Goal: Task Accomplishment & Management: Manage account settings

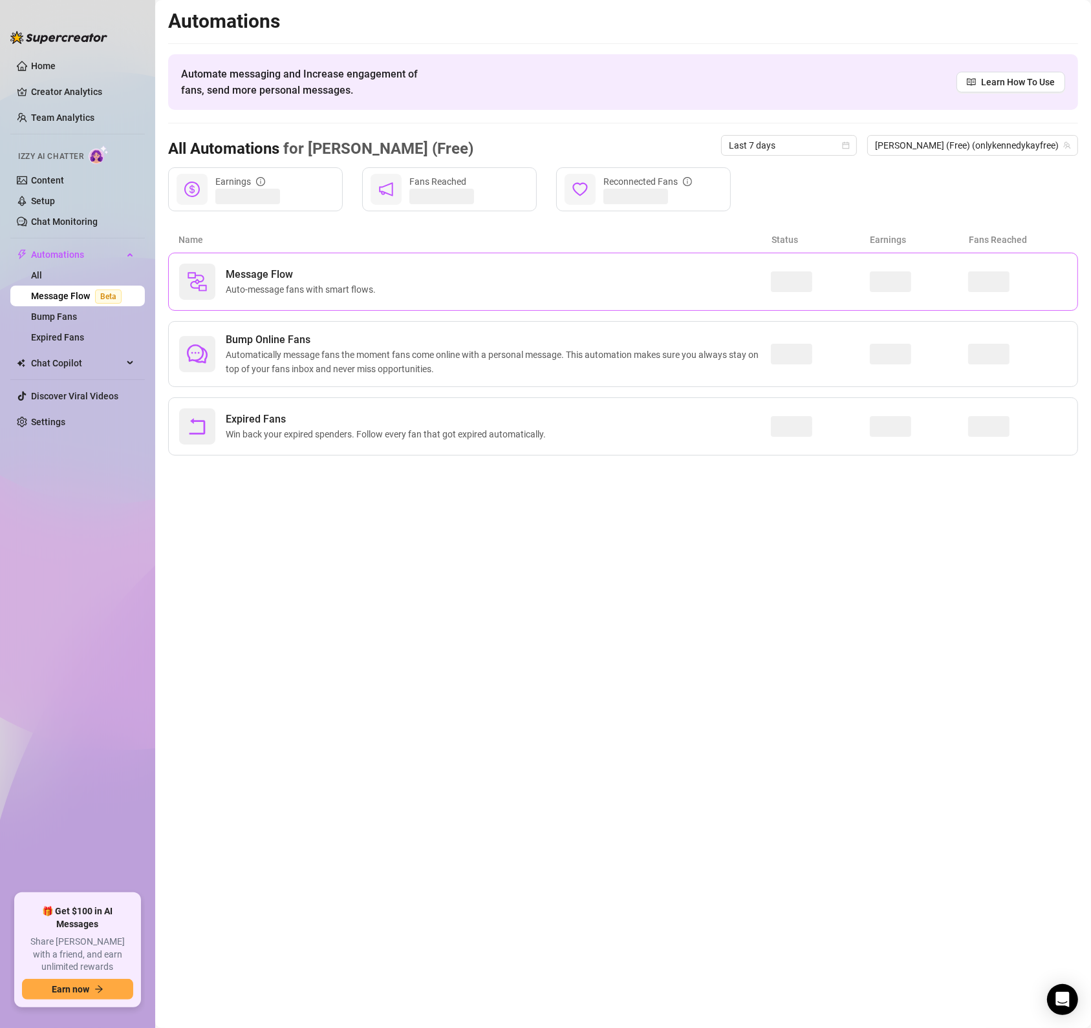
click at [239, 297] on div "Message Flow Auto-message fans with smart flows." at bounding box center [474, 282] width 591 height 36
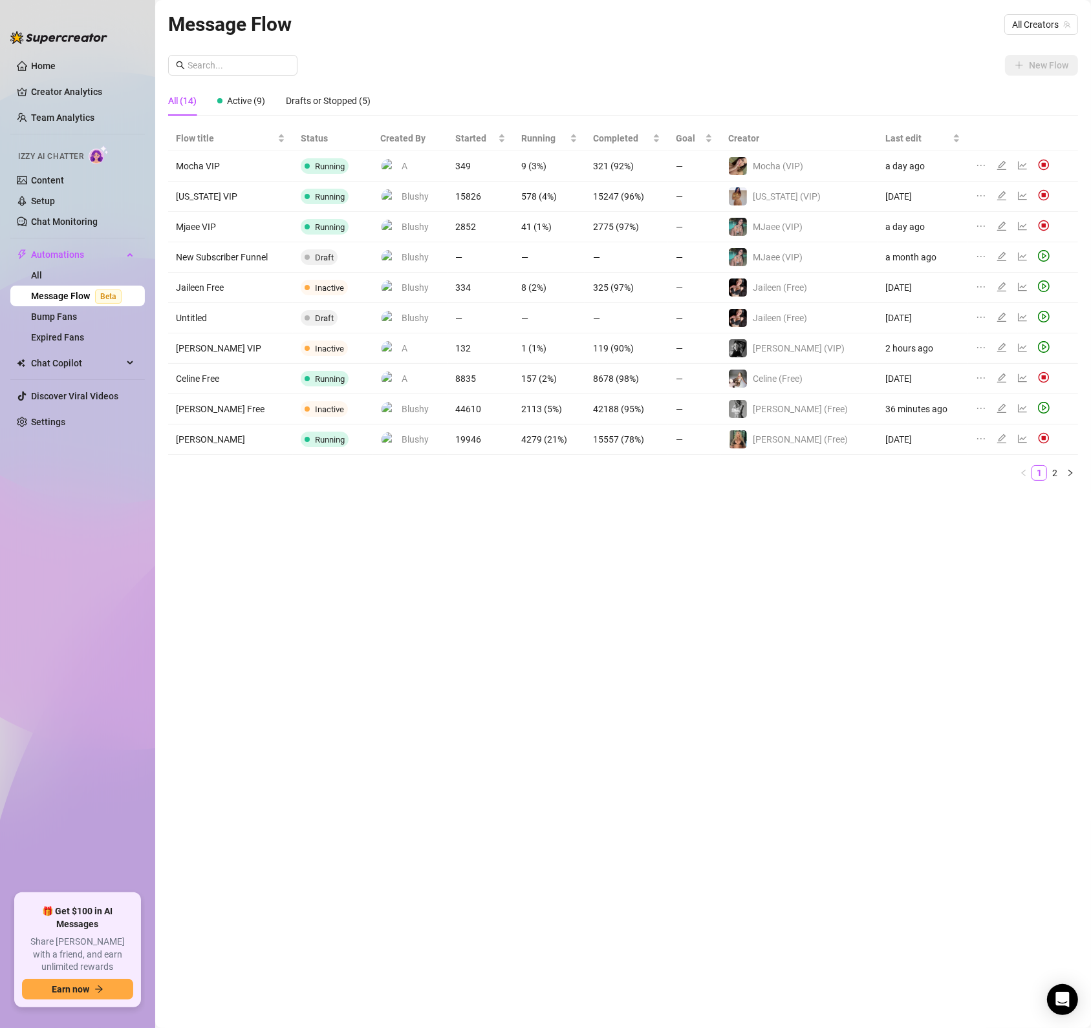
drag, startPoint x: 516, startPoint y: 757, endPoint x: 530, endPoint y: 758, distance: 13.6
click at [516, 757] on div "Message Flow All Creators New Flow All (14) Active (9) Drafts or Stopped (5) Fl…" at bounding box center [623, 499] width 910 height 981
click at [1041, 413] on icon "play-circle" at bounding box center [1044, 408] width 12 height 12
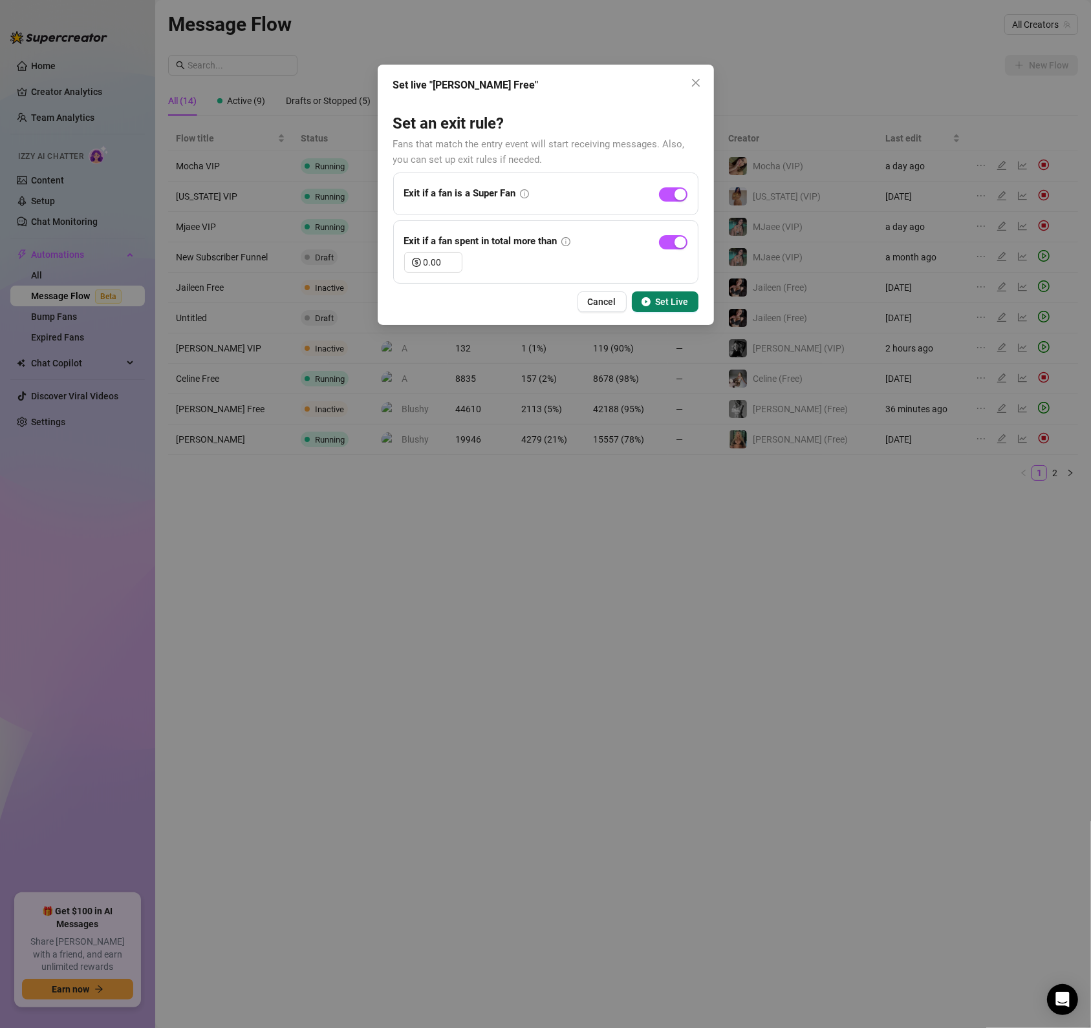
click at [672, 301] on span "Set Live" at bounding box center [671, 302] width 33 height 10
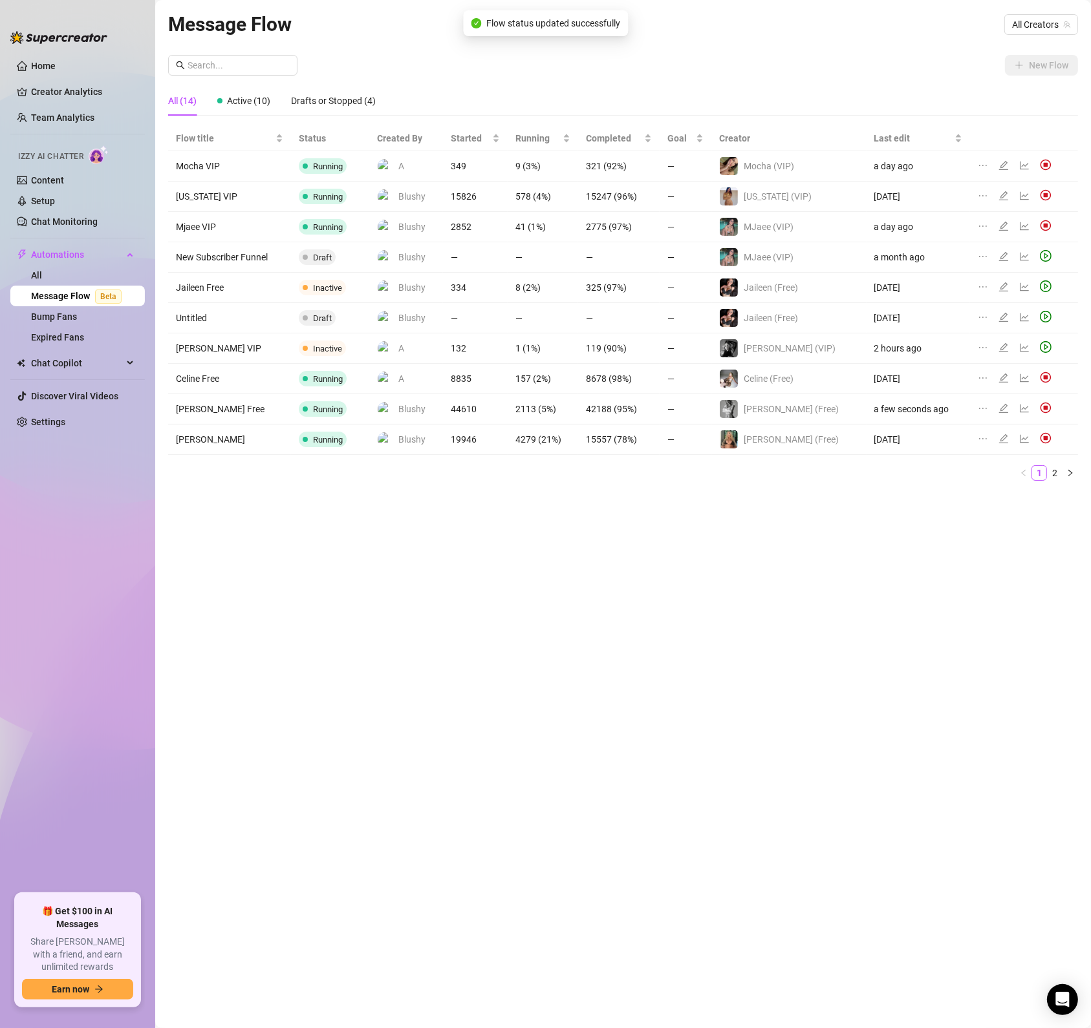
click at [1049, 484] on div "Flow title Status Created By Started Running Completed Goal Creator Last edit M…" at bounding box center [623, 308] width 910 height 365
click at [1052, 480] on link "2" at bounding box center [1054, 473] width 14 height 14
